Goal: Information Seeking & Learning: Learn about a topic

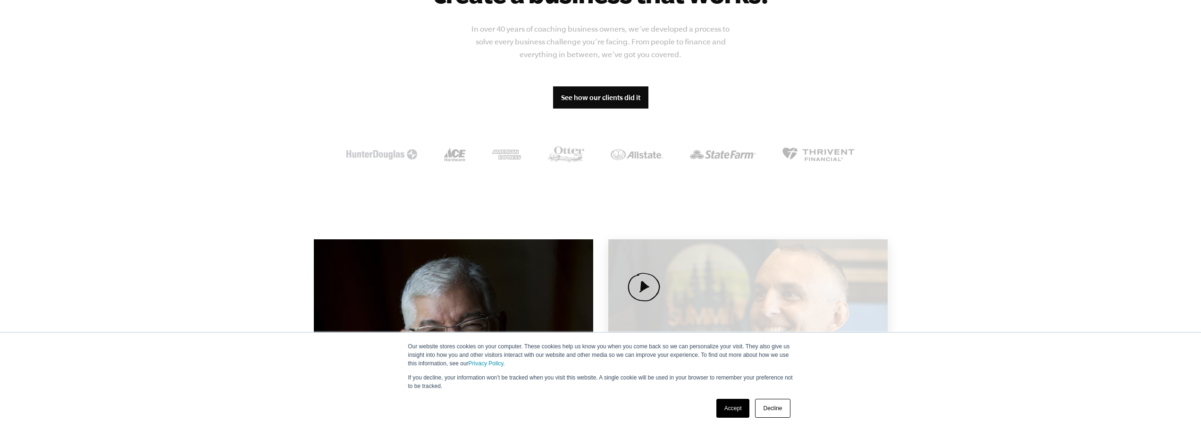
scroll to position [896, 0]
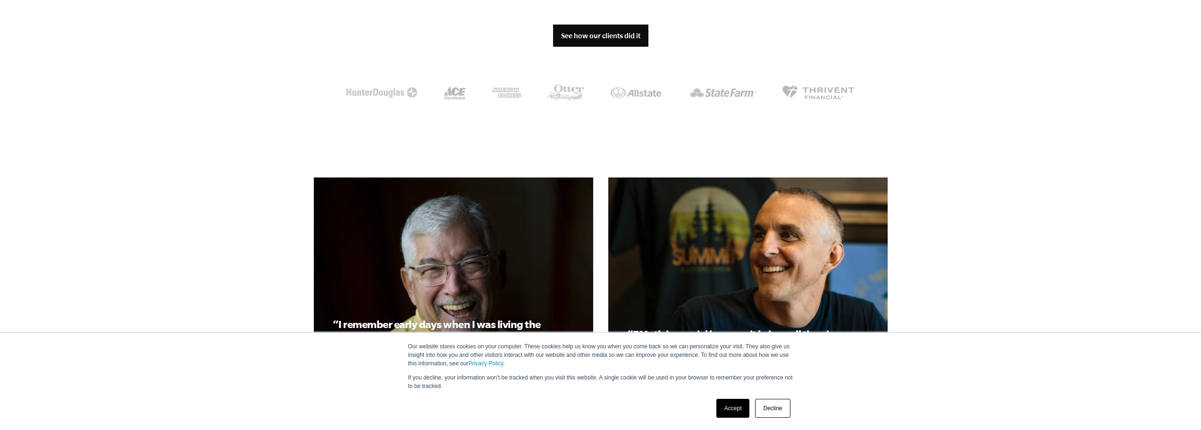
click at [728, 419] on div "Accept Decline" at bounding box center [753, 408] width 80 height 25
click at [727, 405] on link "Accept" at bounding box center [733, 408] width 34 height 19
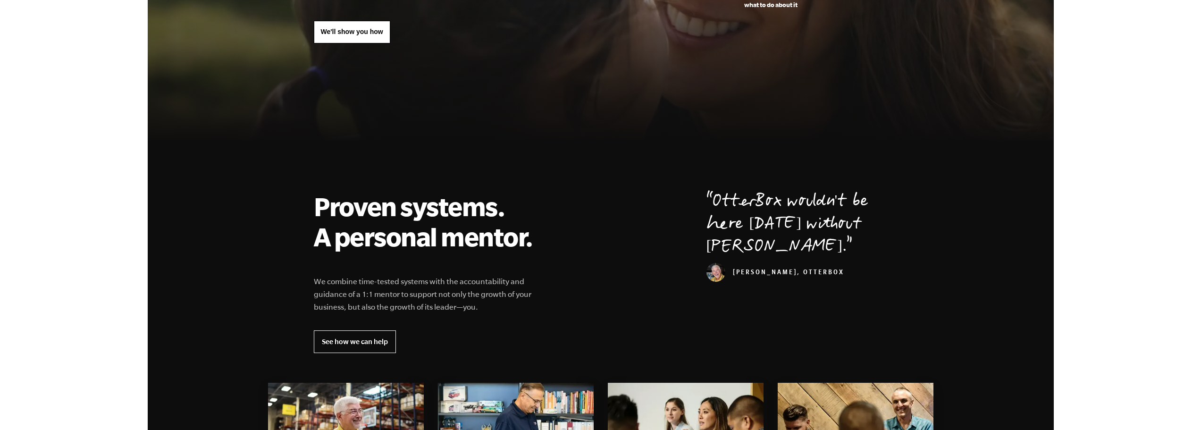
scroll to position [0, 0]
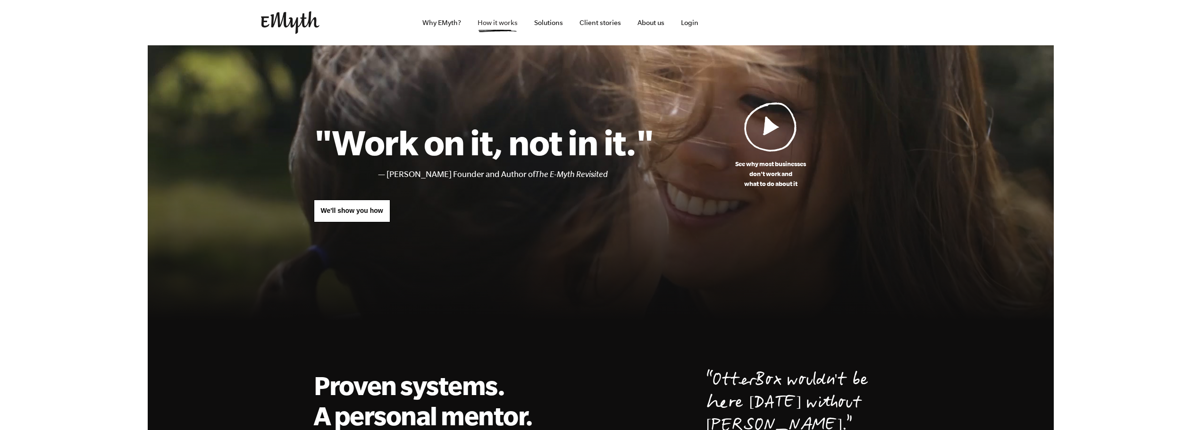
click at [483, 23] on link "How it works" at bounding box center [497, 22] width 55 height 45
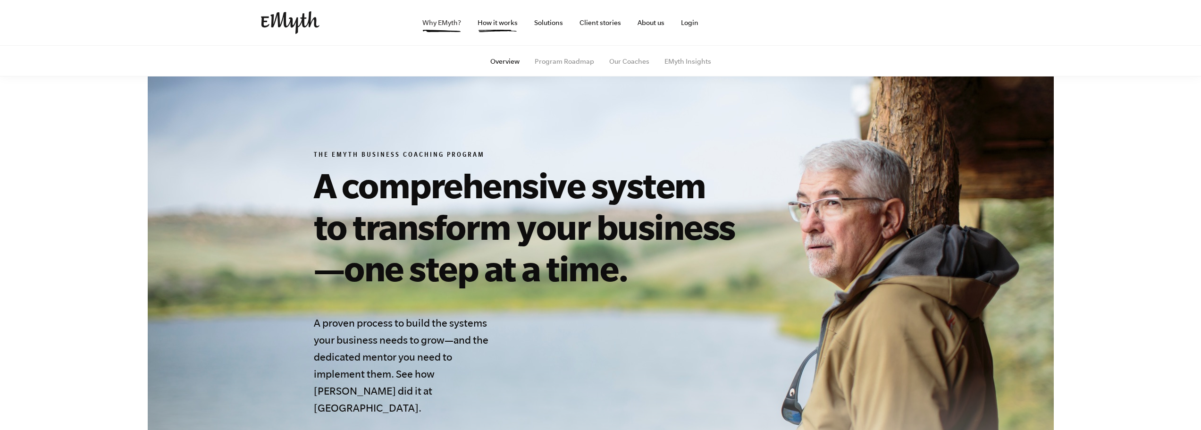
click at [457, 19] on link "Why EMyth?" at bounding box center [442, 22] width 54 height 45
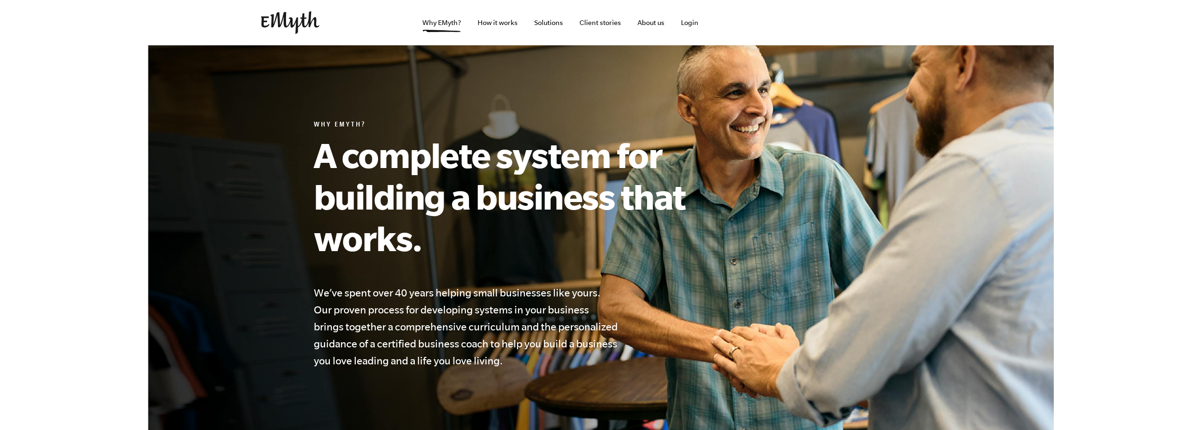
click at [276, 21] on img at bounding box center [290, 22] width 59 height 23
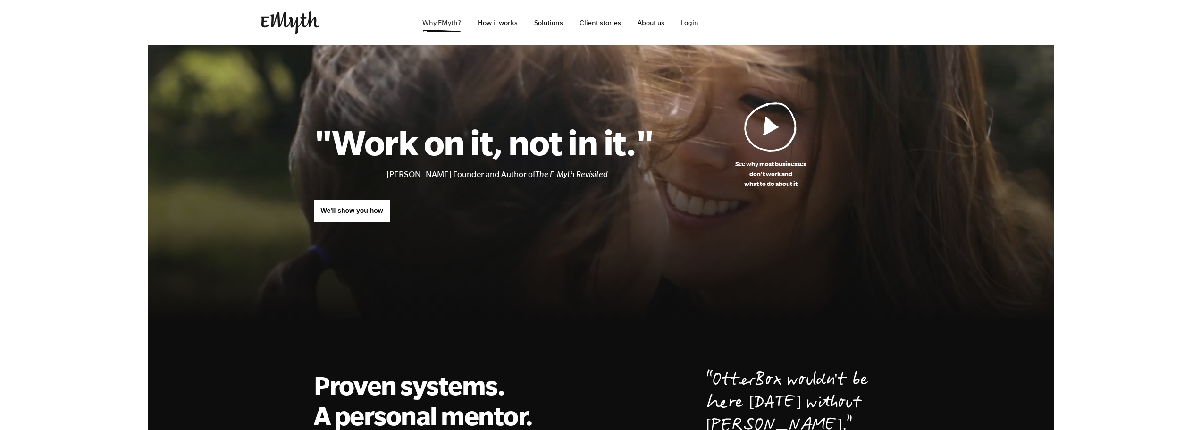
click at [433, 21] on link "Why EMyth?" at bounding box center [442, 22] width 54 height 45
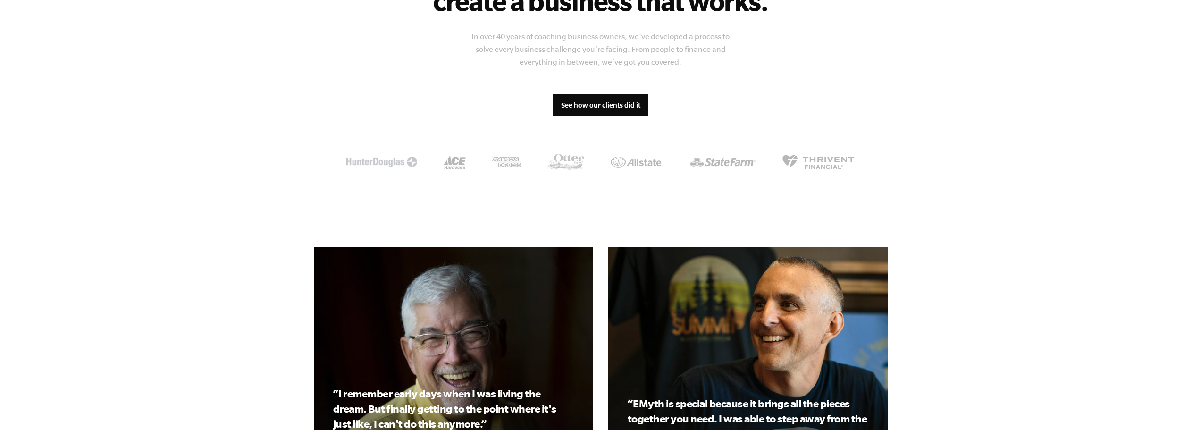
scroll to position [1038, 0]
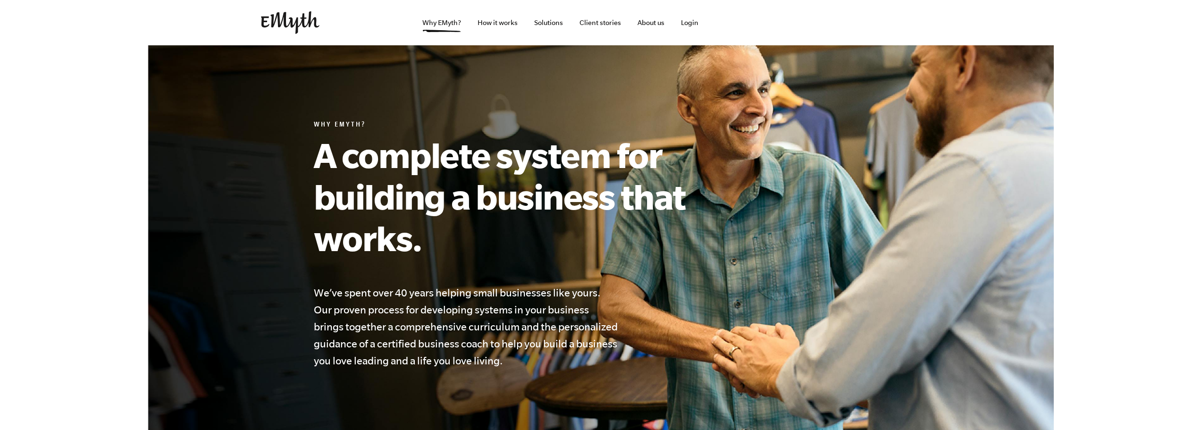
click at [291, 19] on img at bounding box center [290, 22] width 59 height 23
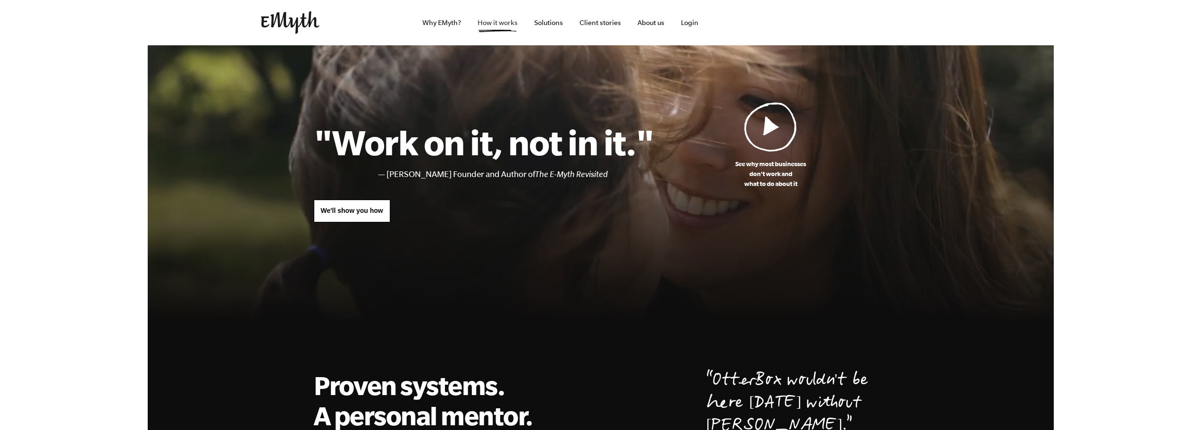
click at [504, 23] on link "How it works" at bounding box center [497, 22] width 55 height 45
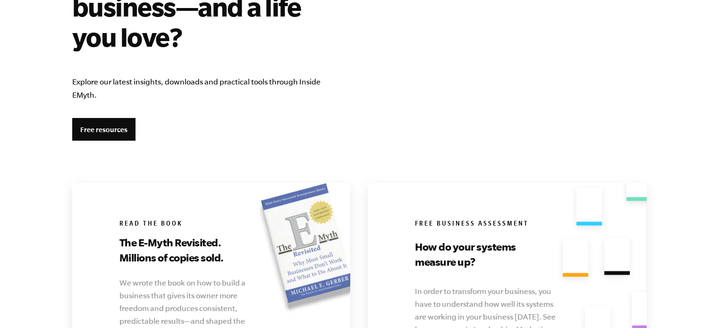
scroll to position [1615, 0]
